Goal: Transaction & Acquisition: Register for event/course

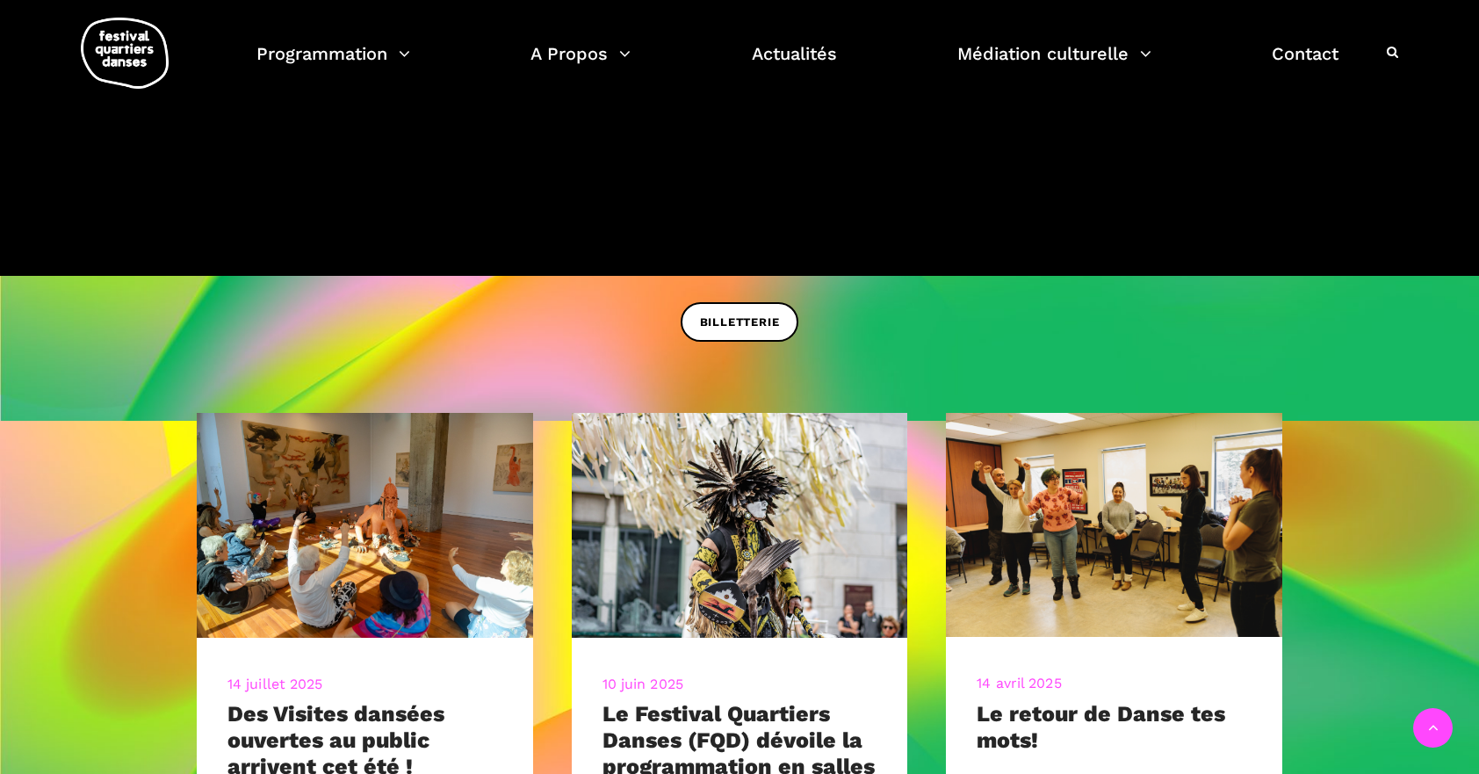
scroll to position [652, 0]
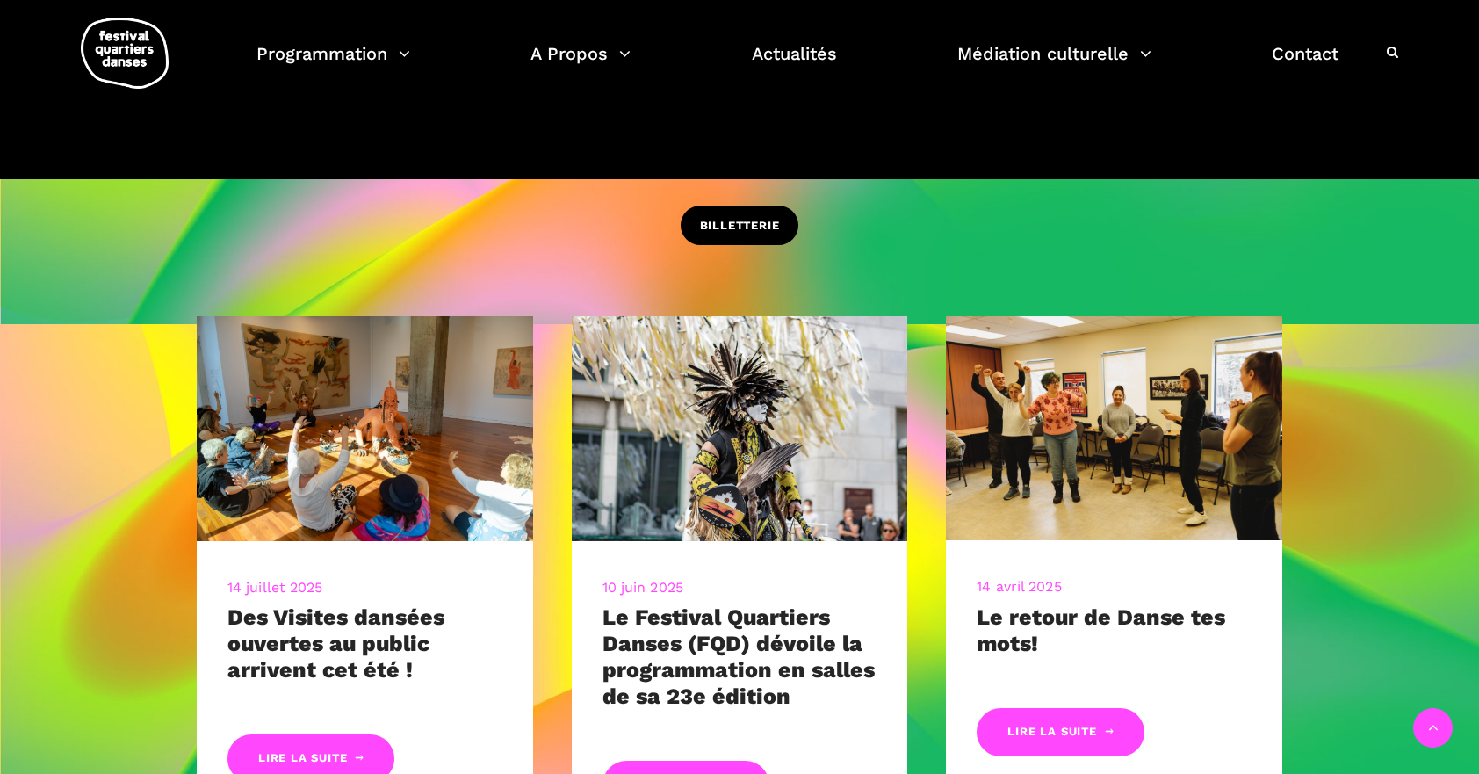
click at [739, 241] on link "BILLETTERIE" at bounding box center [740, 225] width 119 height 40
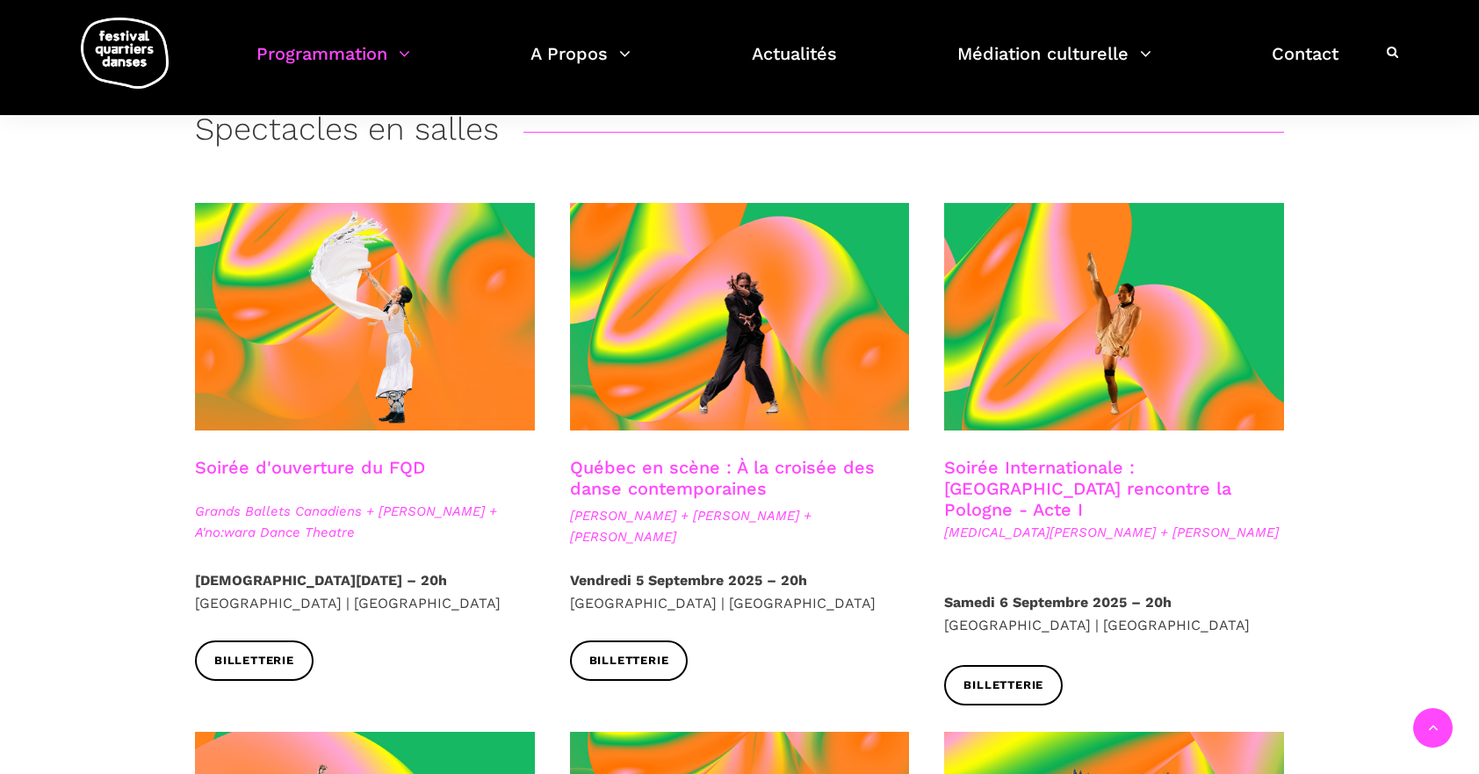
scroll to position [390, 0]
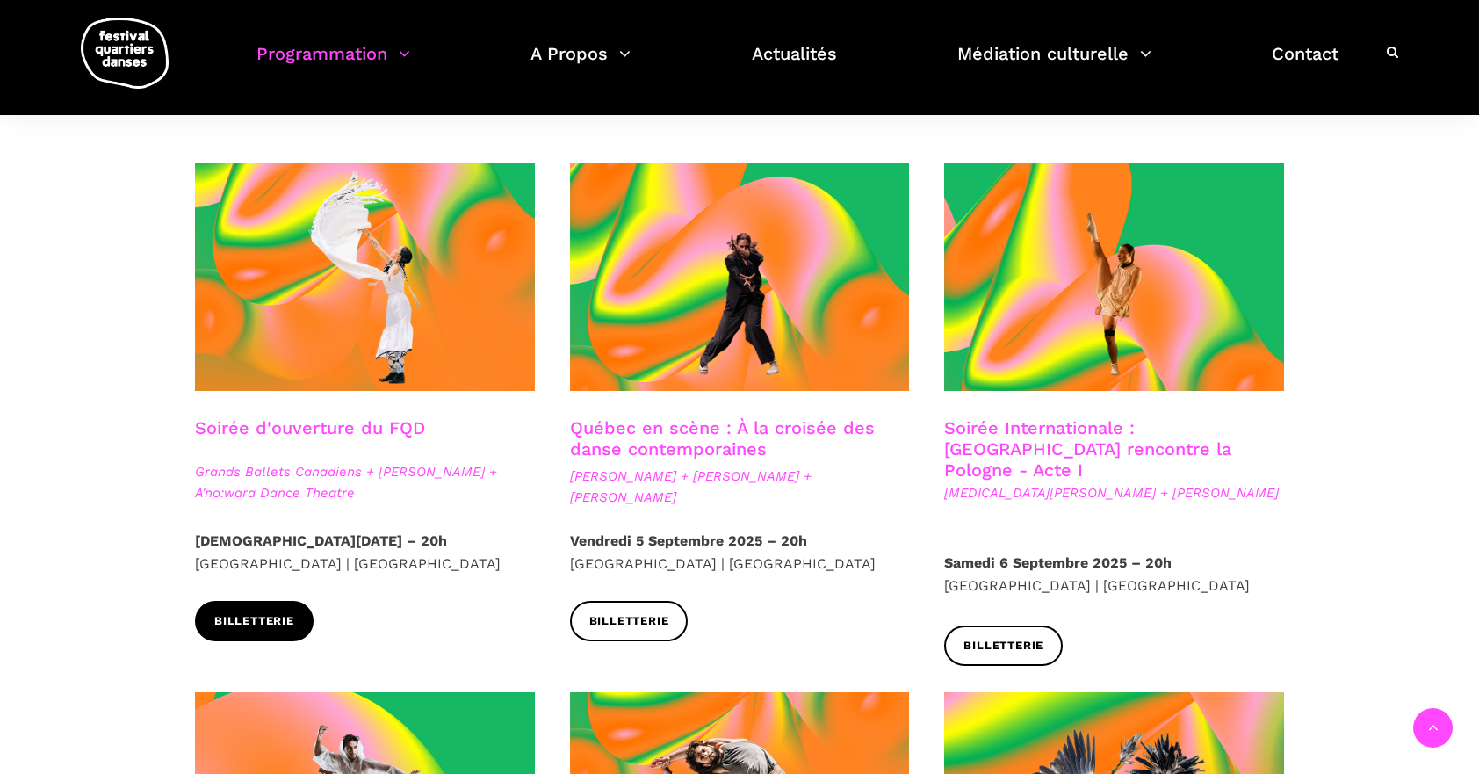
click at [252, 602] on link "Billetterie" at bounding box center [254, 621] width 119 height 40
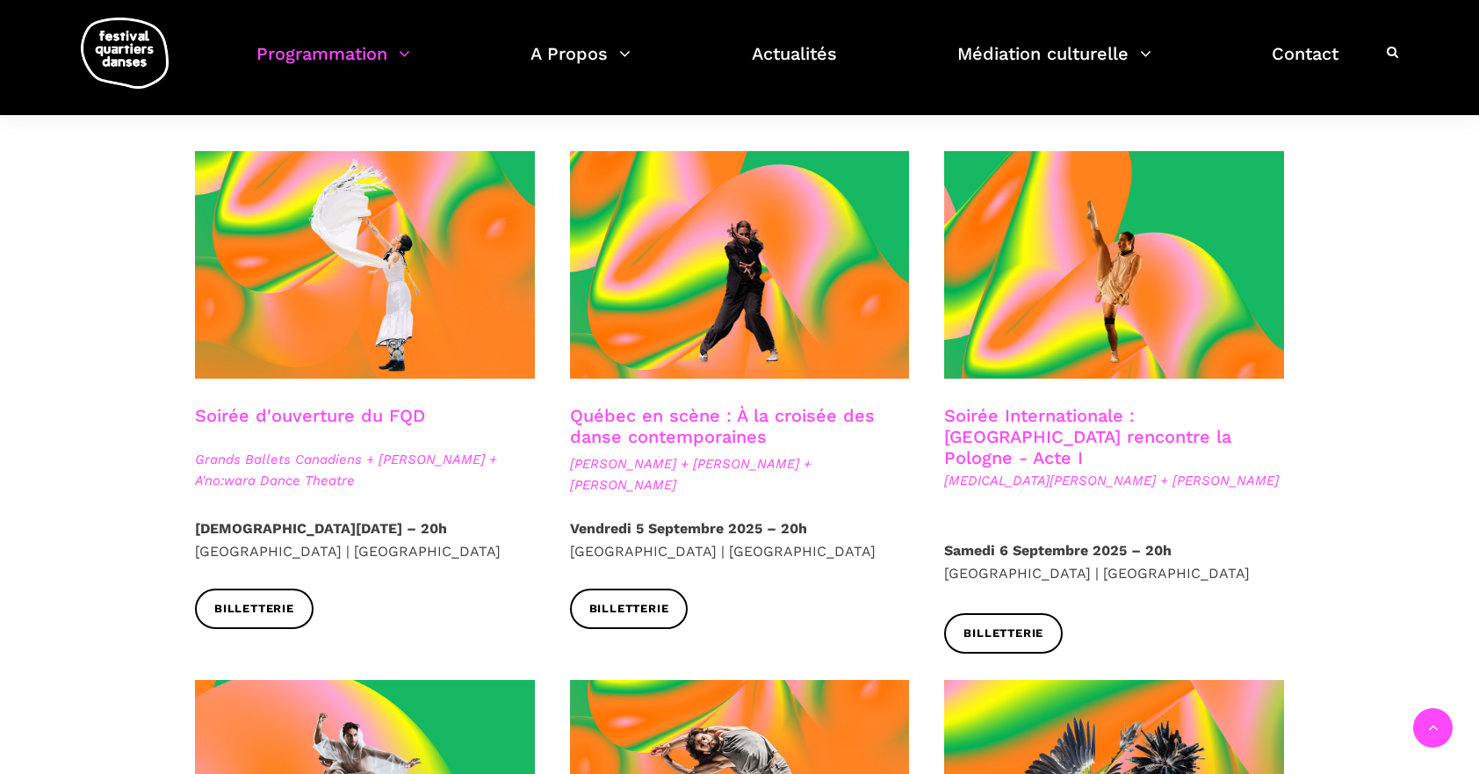
scroll to position [406, 0]
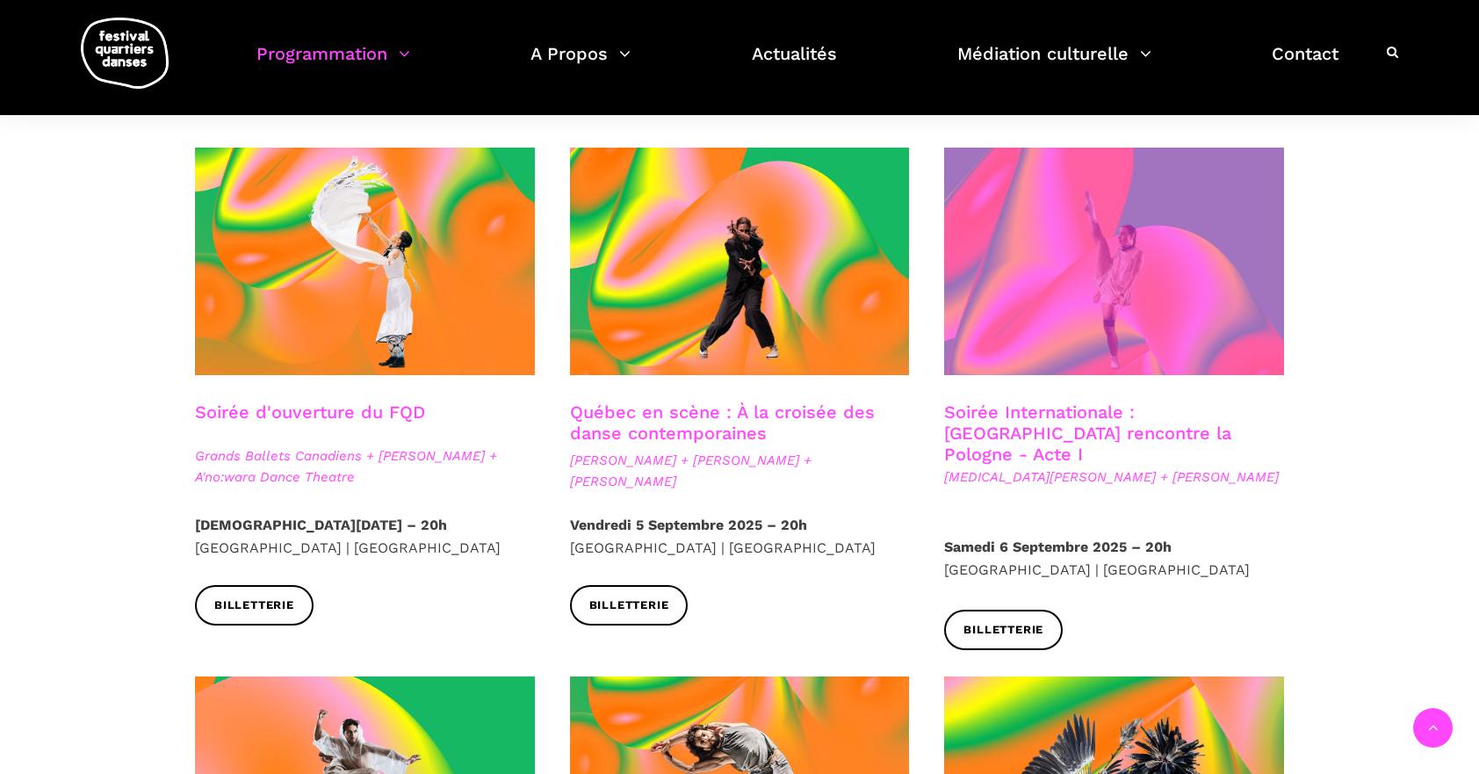
click at [1094, 355] on span at bounding box center [1114, 261] width 340 height 227
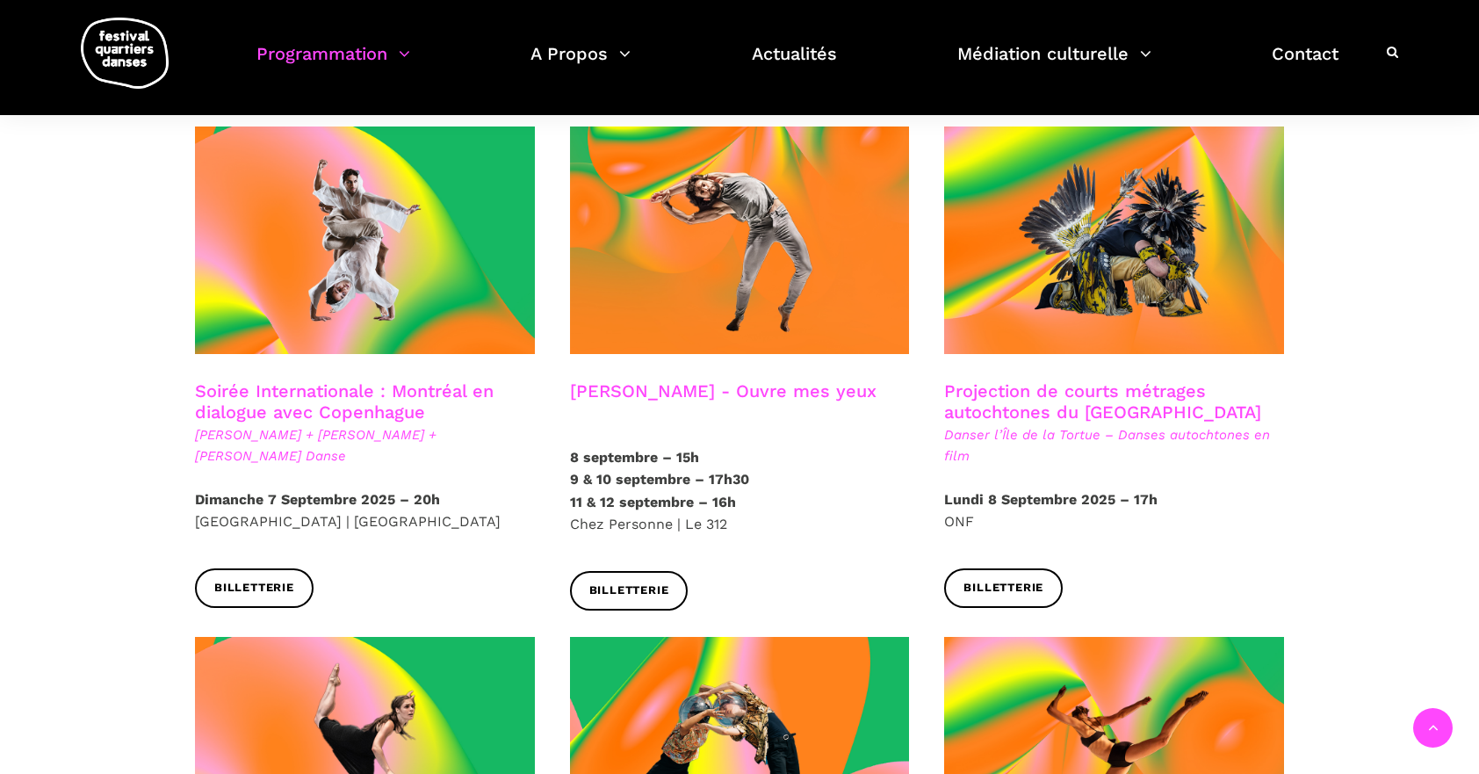
scroll to position [952, 0]
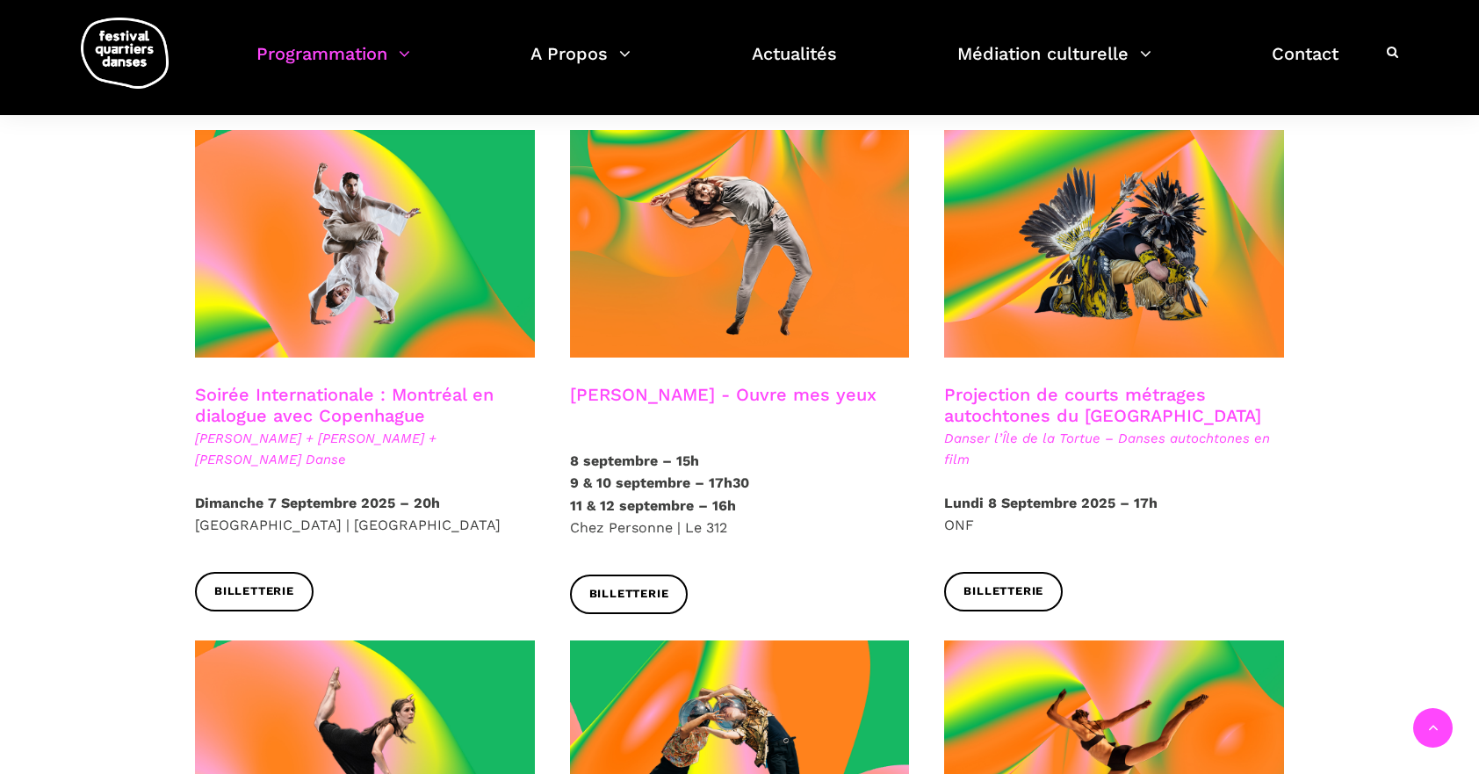
click at [365, 384] on link "Soirée Internationale : Montréal en dialogue avec Copenhague" at bounding box center [344, 405] width 299 height 42
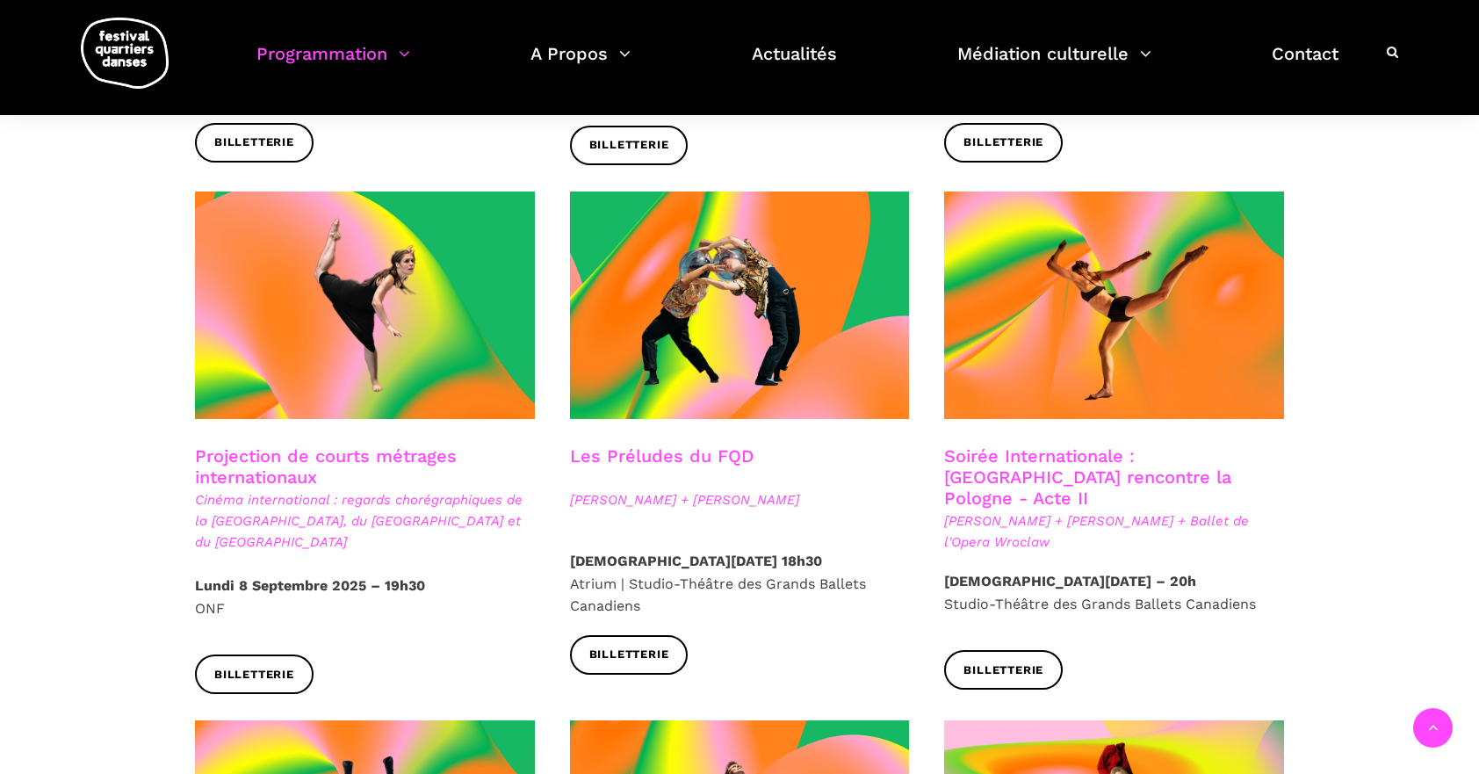
scroll to position [1411, 0]
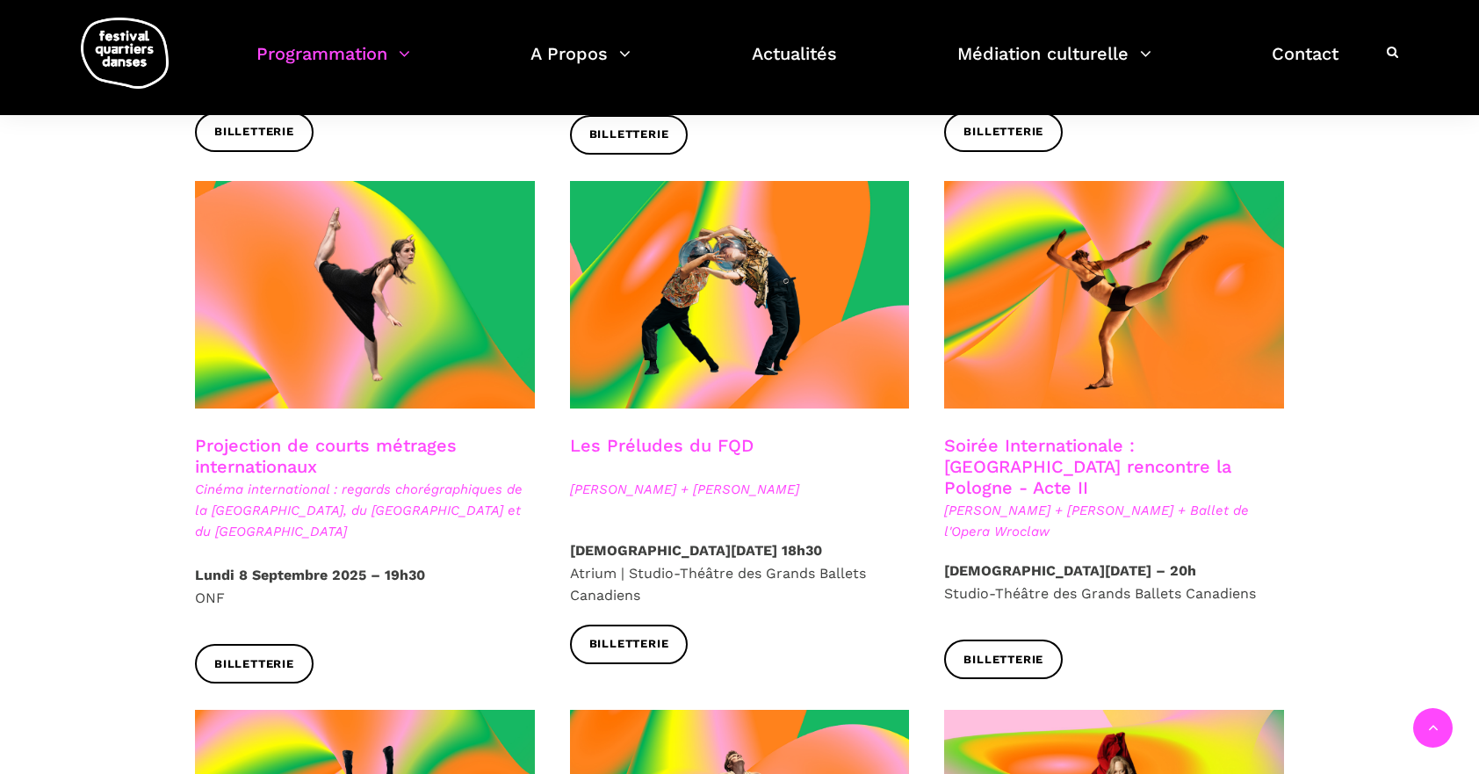
click at [362, 479] on span "Cinéma international : regards chorégraphiques de la Pologne, du Royaume-Uni et…" at bounding box center [365, 510] width 340 height 63
click at [342, 435] on h3 "Projection de courts métrages internationaux" at bounding box center [365, 457] width 340 height 44
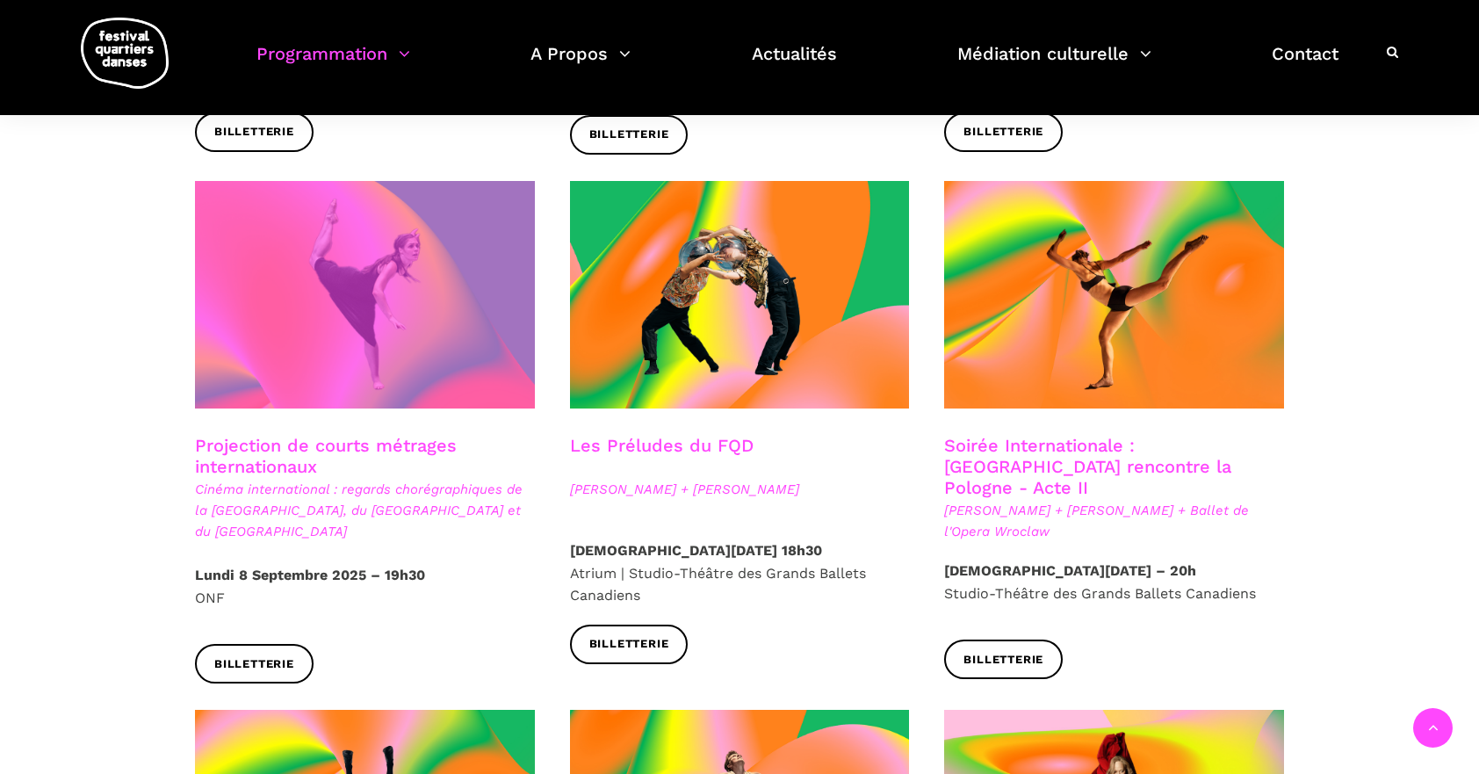
click at [359, 348] on span at bounding box center [365, 294] width 340 height 227
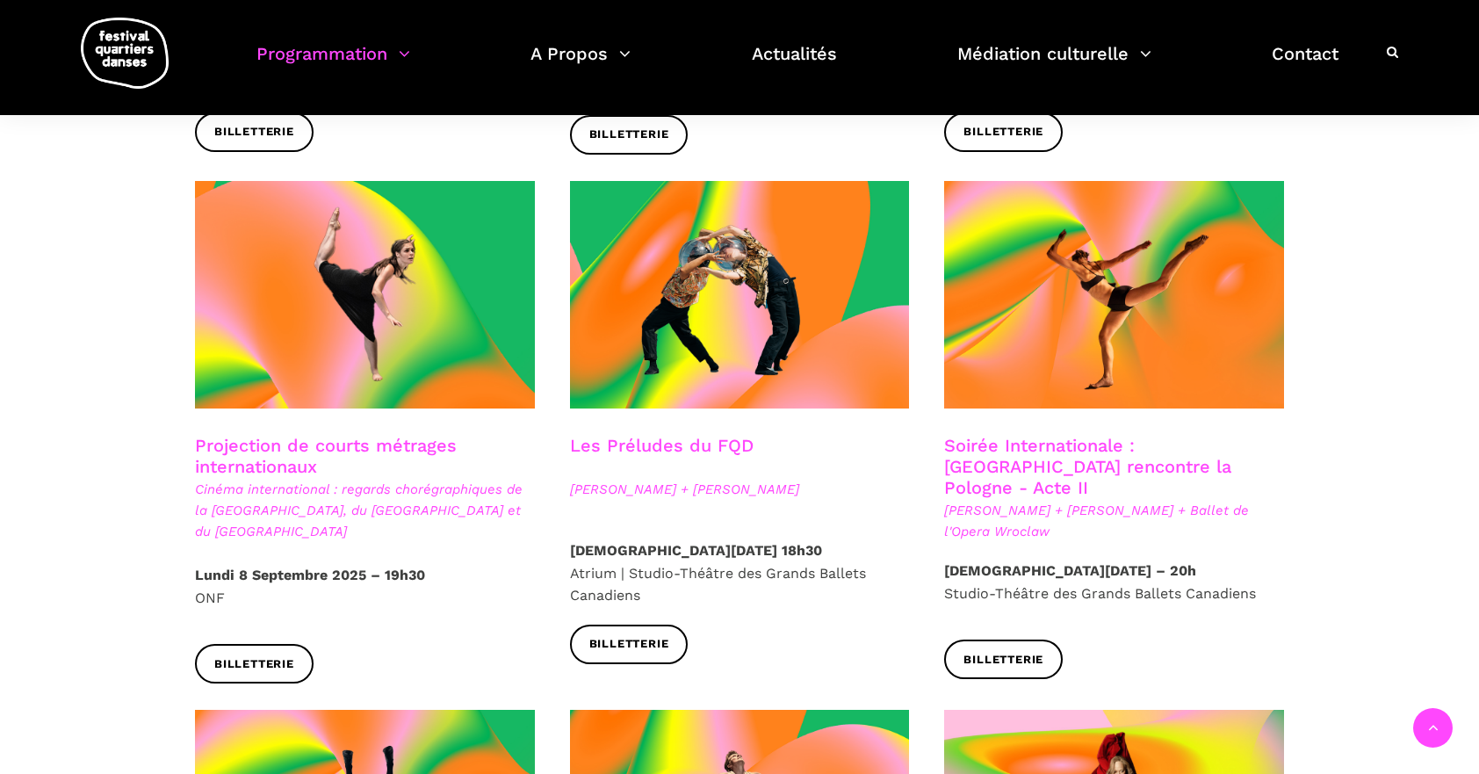
click at [1088, 439] on link "Soirée Internationale : Montréal rencontre la Pologne - Acte II" at bounding box center [1087, 466] width 287 height 63
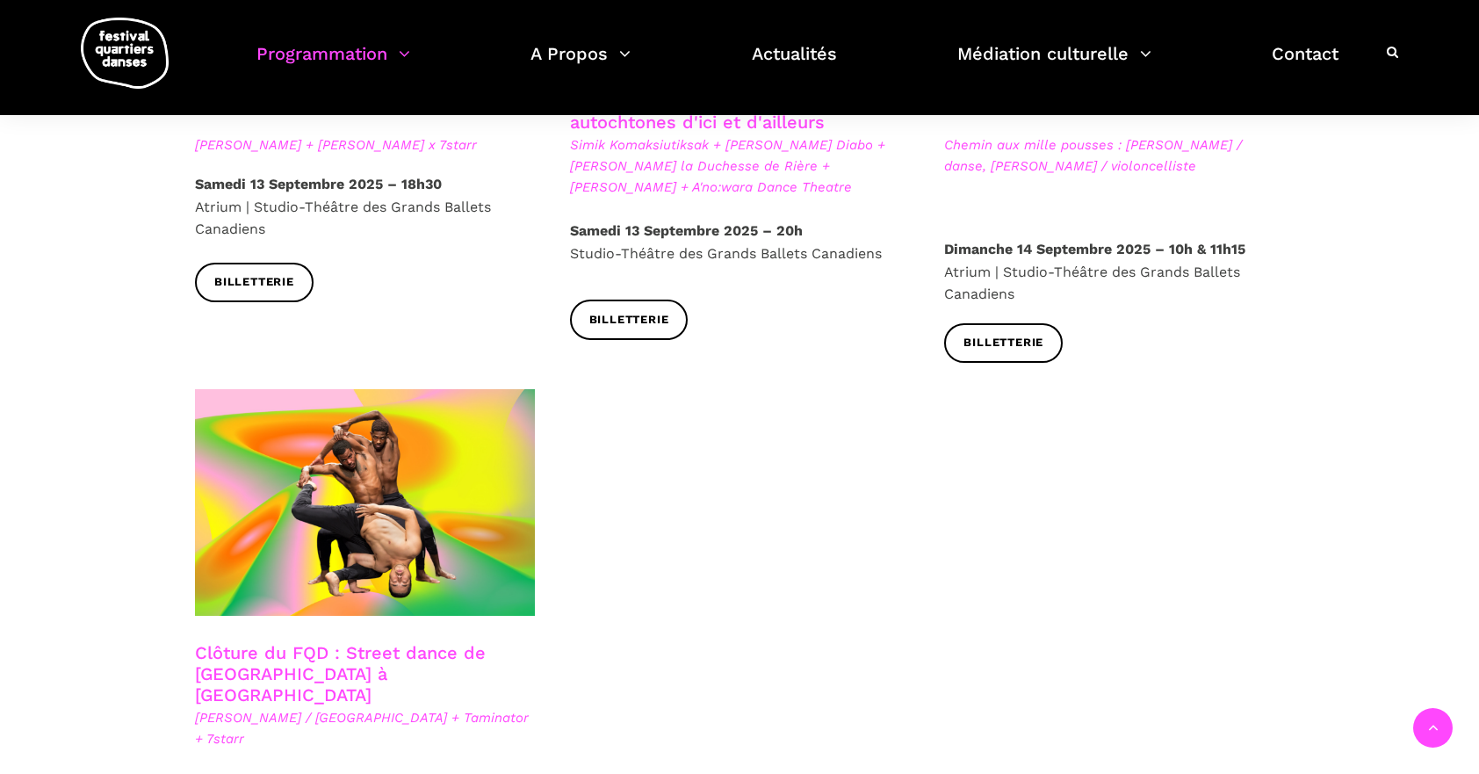
scroll to position [2875, 0]
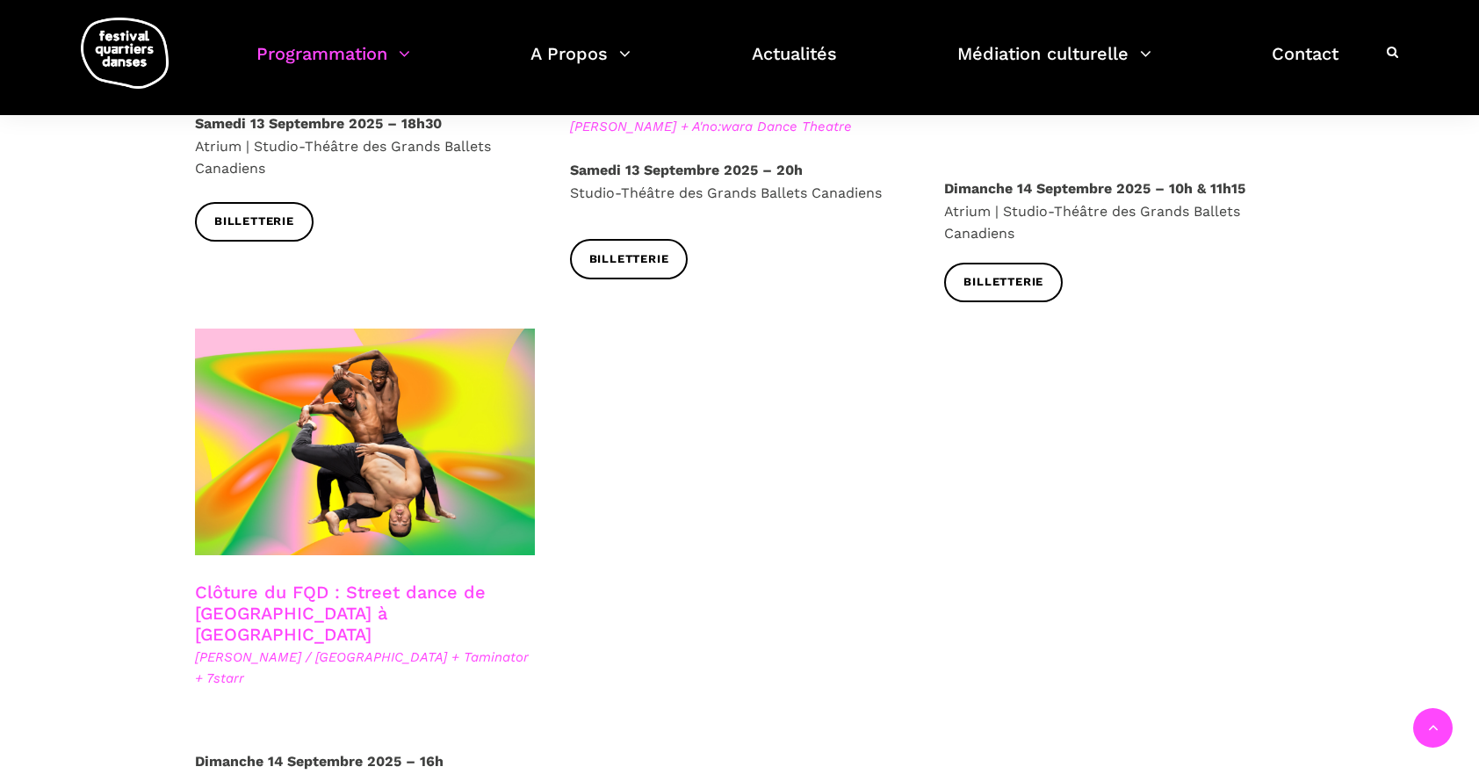
click at [329, 581] on link "Clôture du FQD : Street dance de Copenhague à Montréal" at bounding box center [340, 612] width 291 height 63
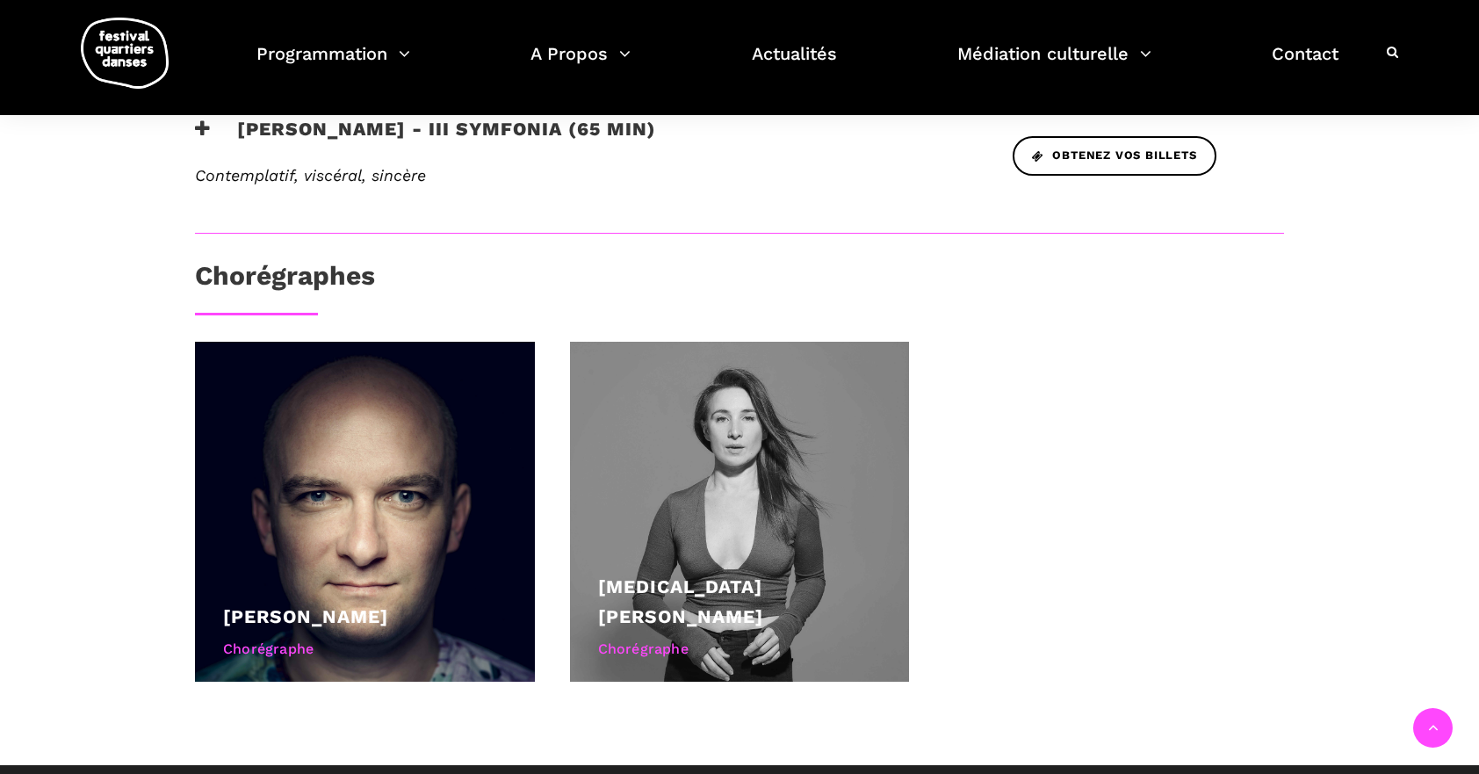
scroll to position [873, 0]
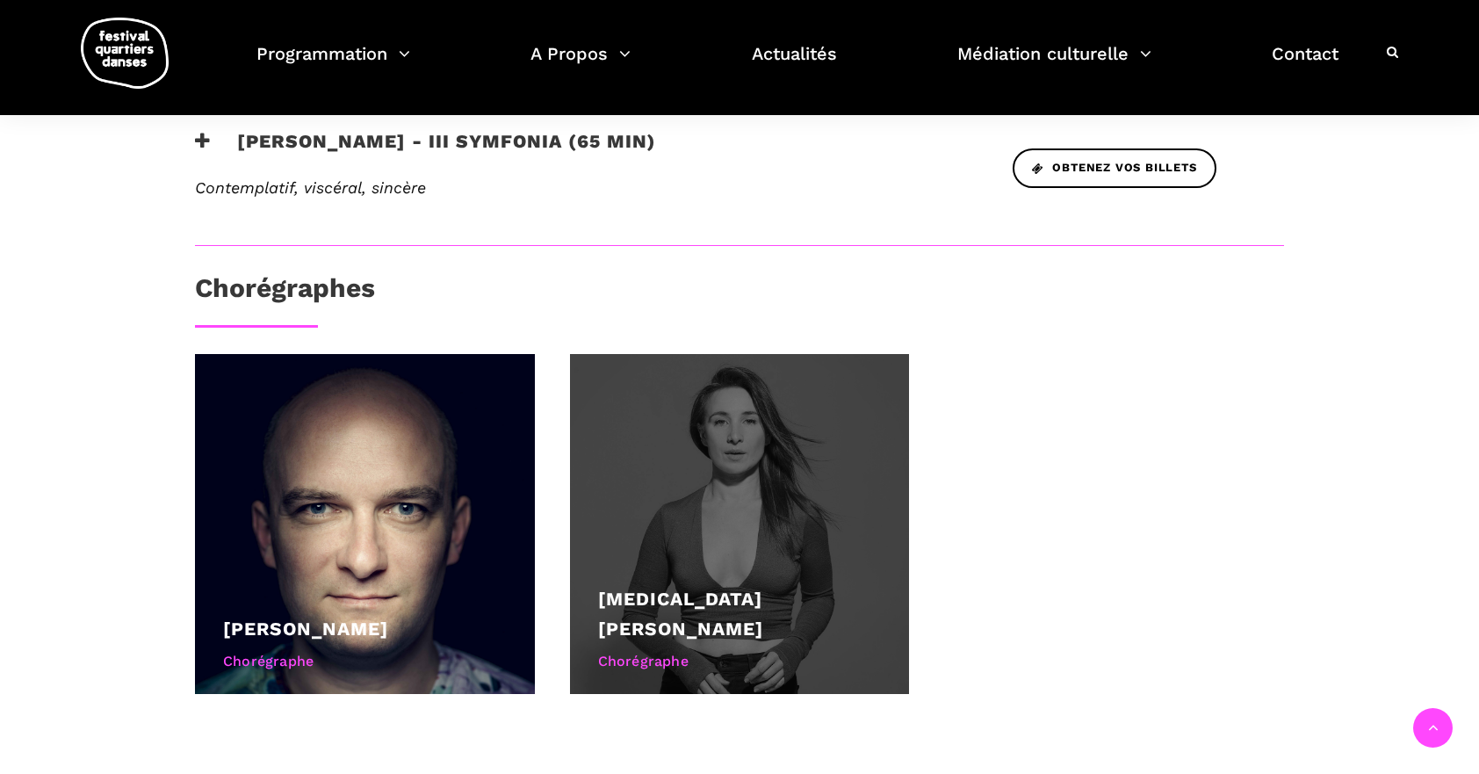
click at [749, 587] on link "Kyra Jean Green" at bounding box center [680, 613] width 165 height 52
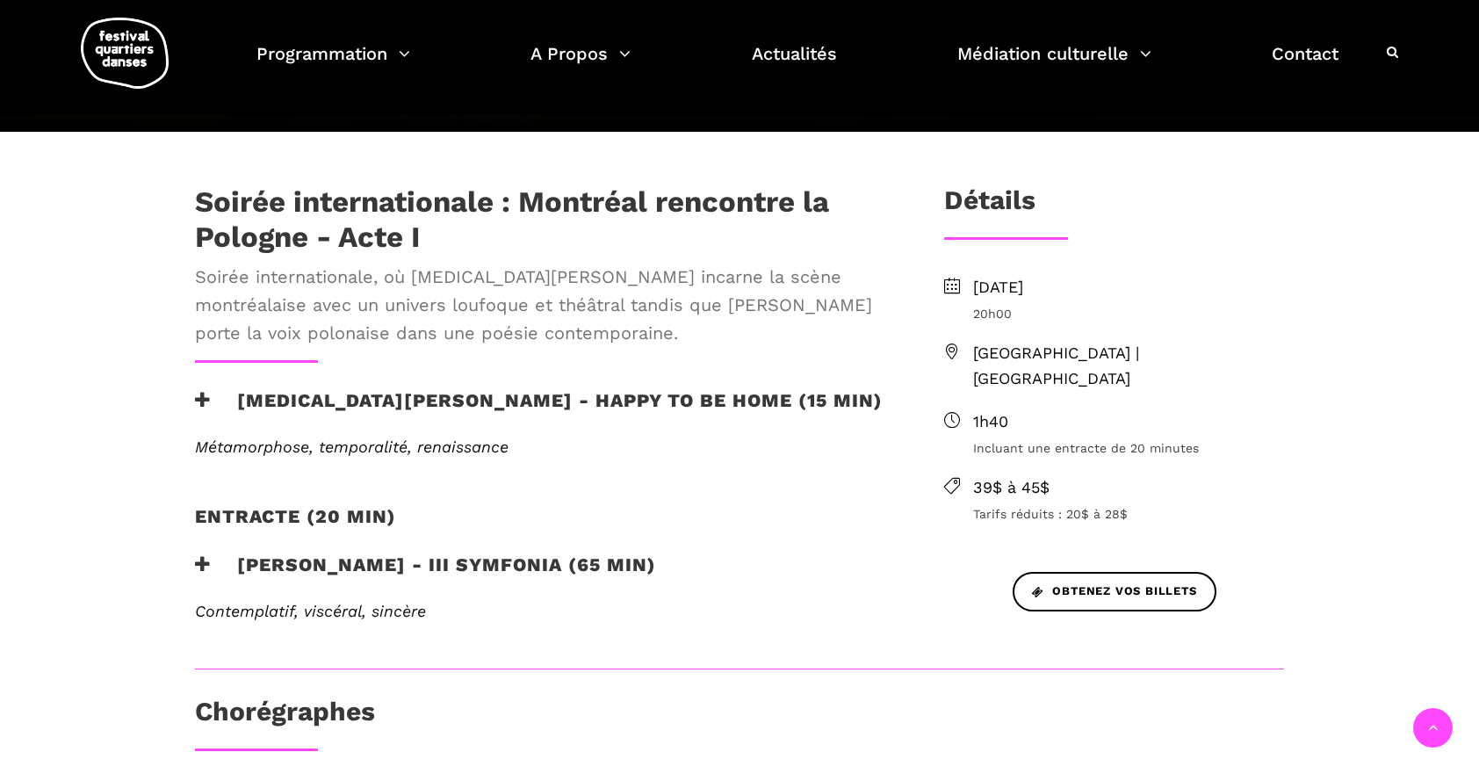
scroll to position [393, 0]
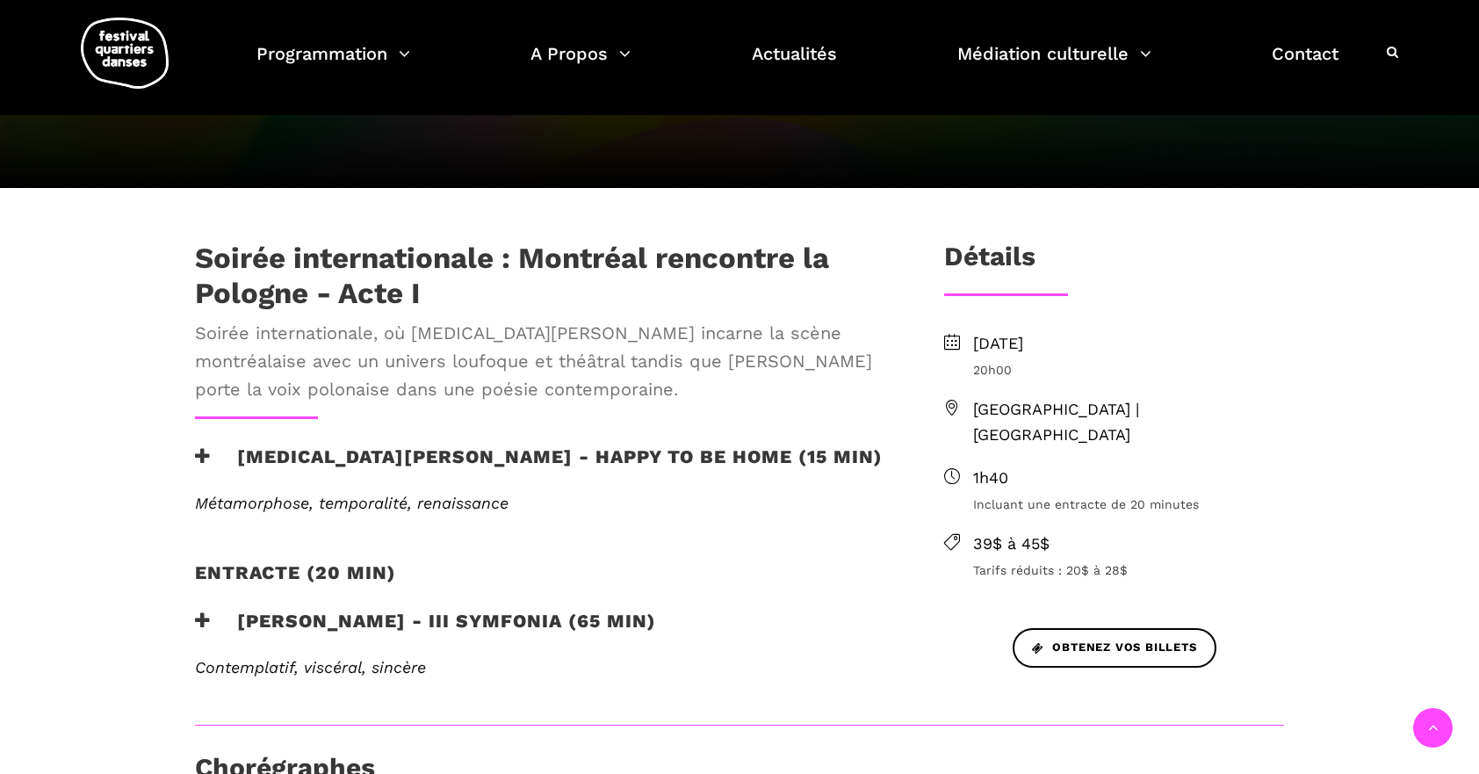
click at [320, 445] on h3 "Kyra Jean Green - Happy to be home (15 min)" at bounding box center [539, 467] width 688 height 44
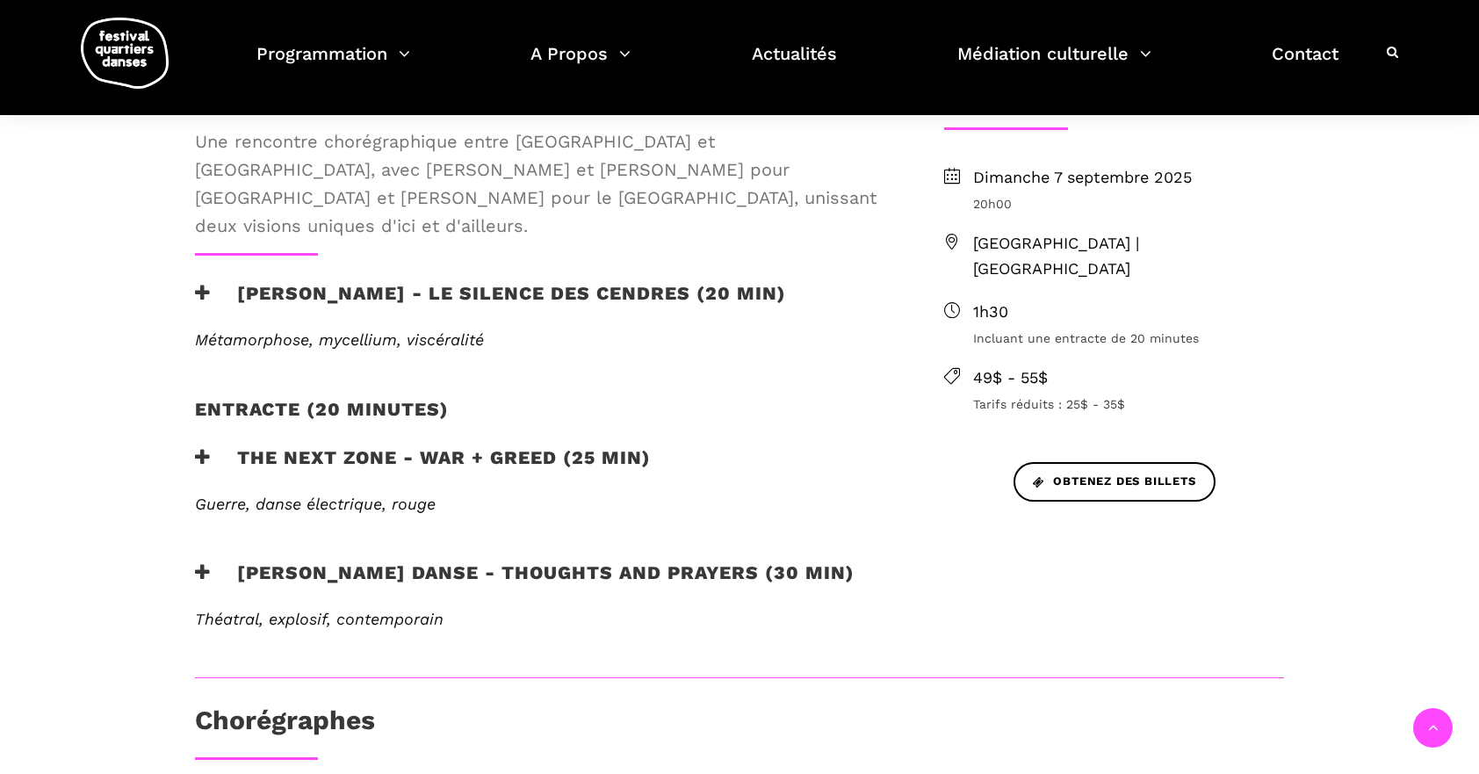
scroll to position [565, 0]
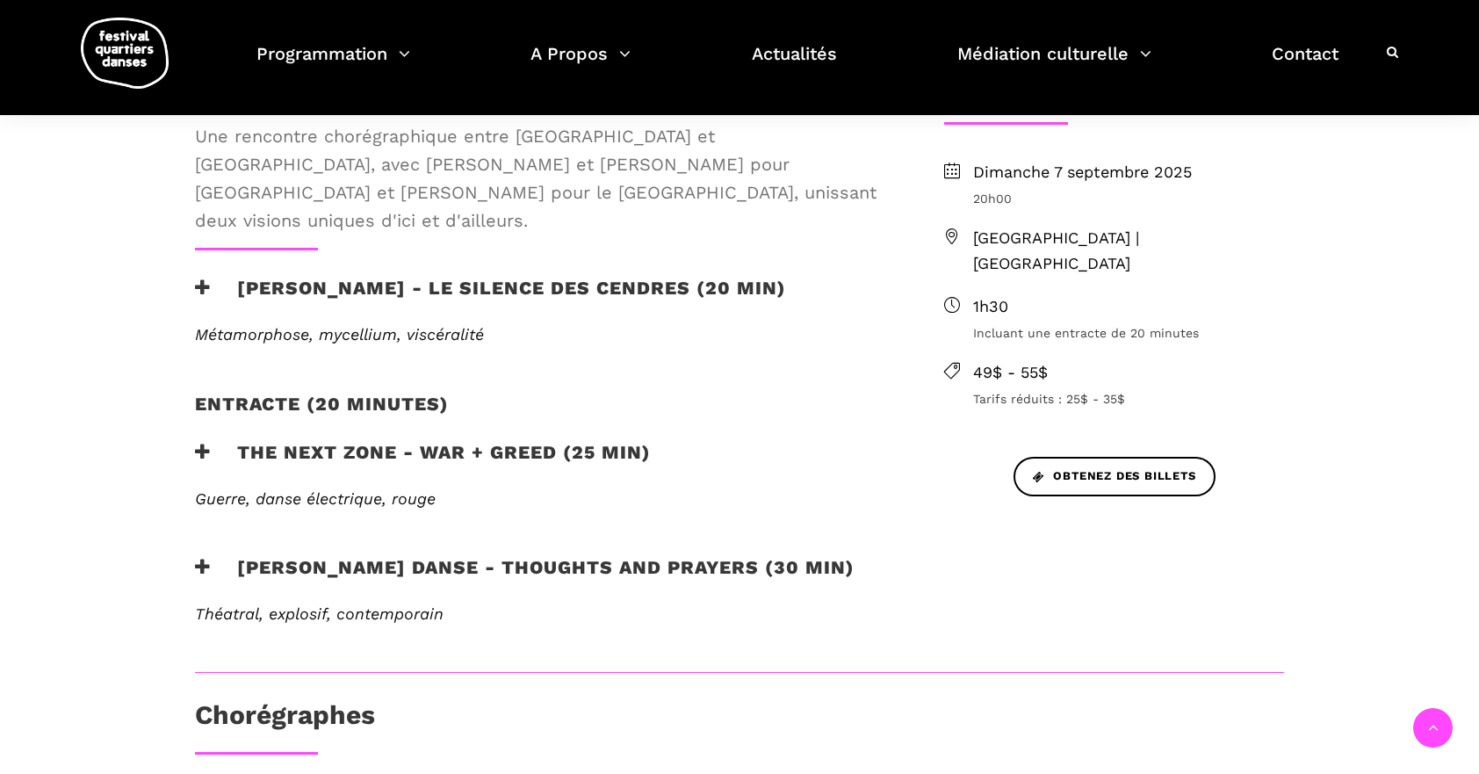
click at [362, 489] on span "Guerre, danse électrique, rouge" at bounding box center [315, 498] width 241 height 18
click at [386, 441] on h3 "the next zone - WAR + GREED (25 min)" at bounding box center [423, 463] width 456 height 44
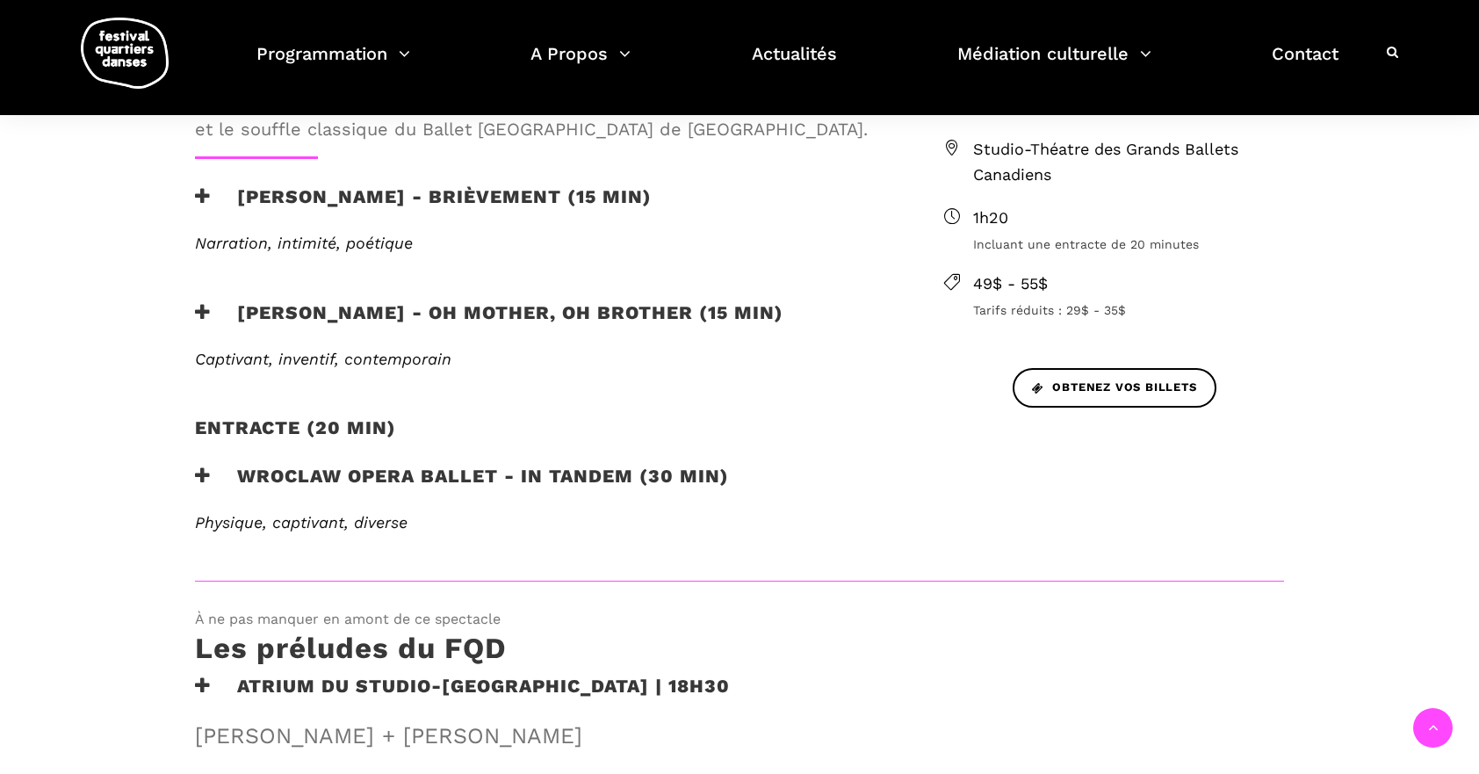
scroll to position [638, 0]
